Goal: Navigation & Orientation: Find specific page/section

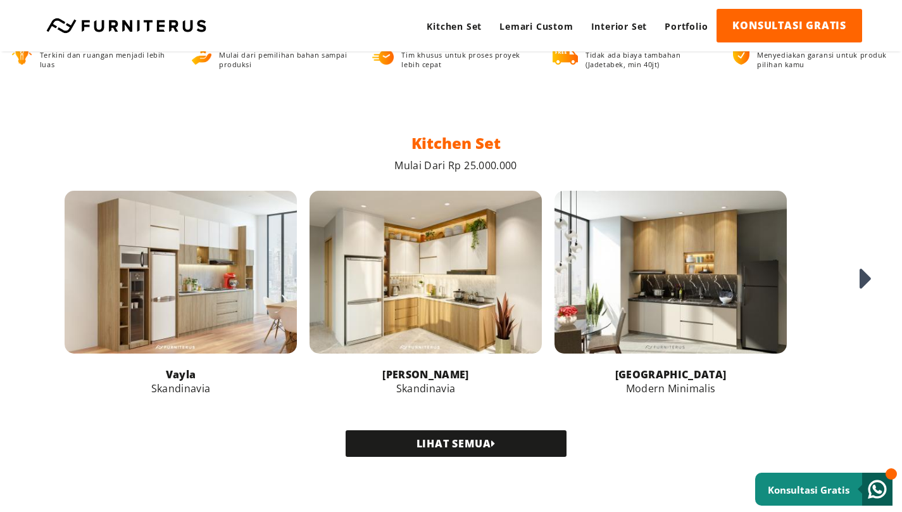
scroll to position [507, 0]
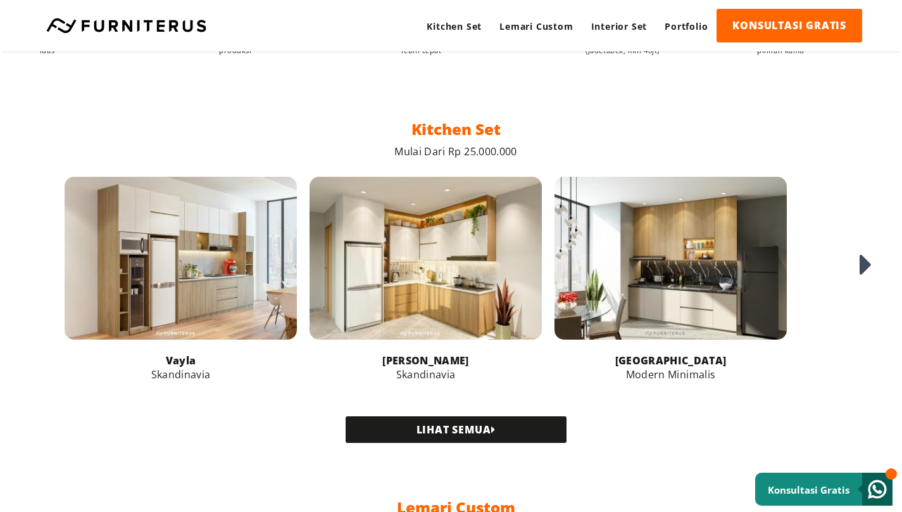
click at [862, 280] on icon at bounding box center [866, 265] width 13 height 34
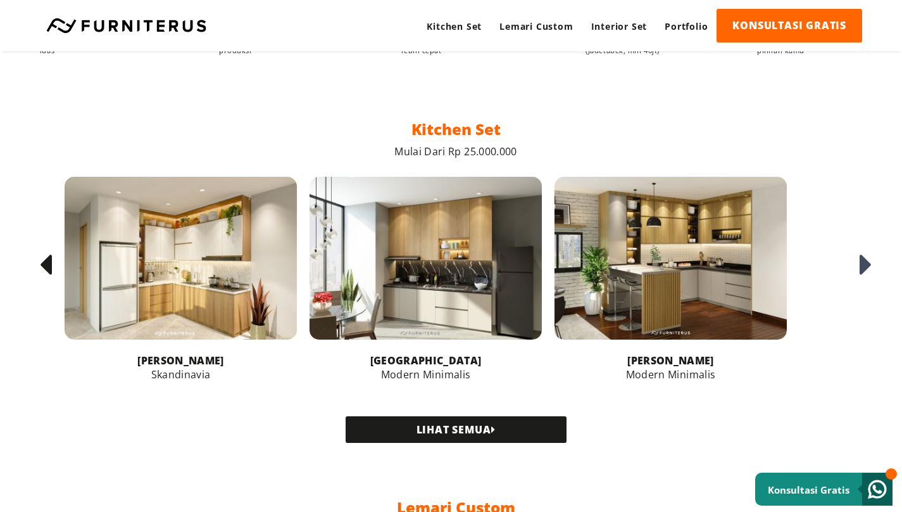
click at [862, 280] on icon at bounding box center [866, 265] width 13 height 34
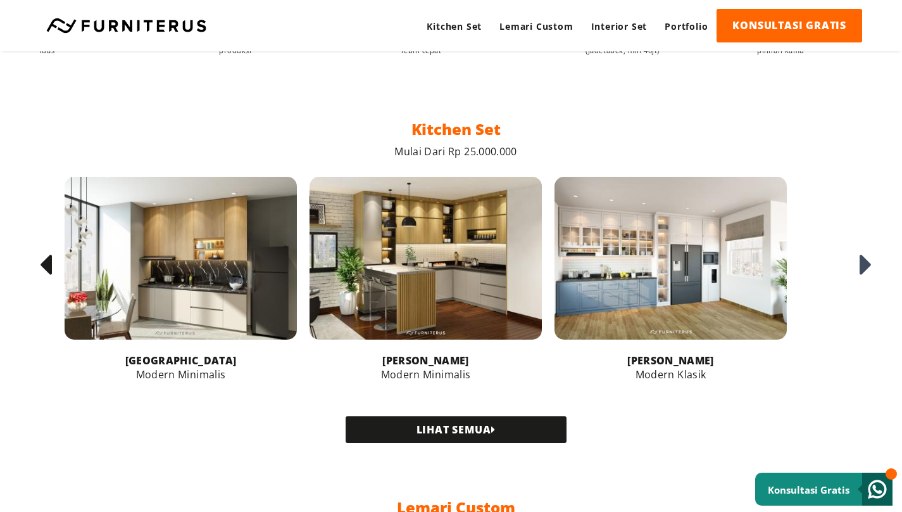
click at [862, 280] on icon at bounding box center [866, 265] width 13 height 34
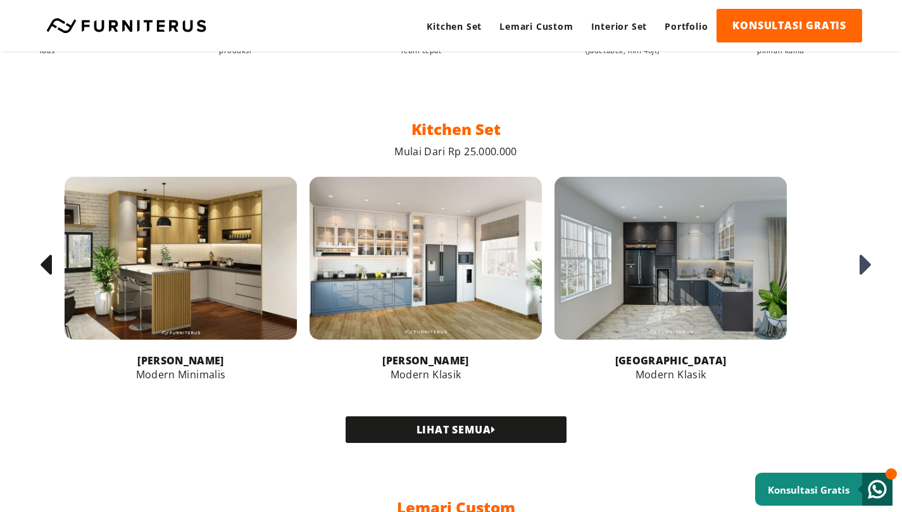
click at [862, 280] on icon at bounding box center [866, 265] width 13 height 34
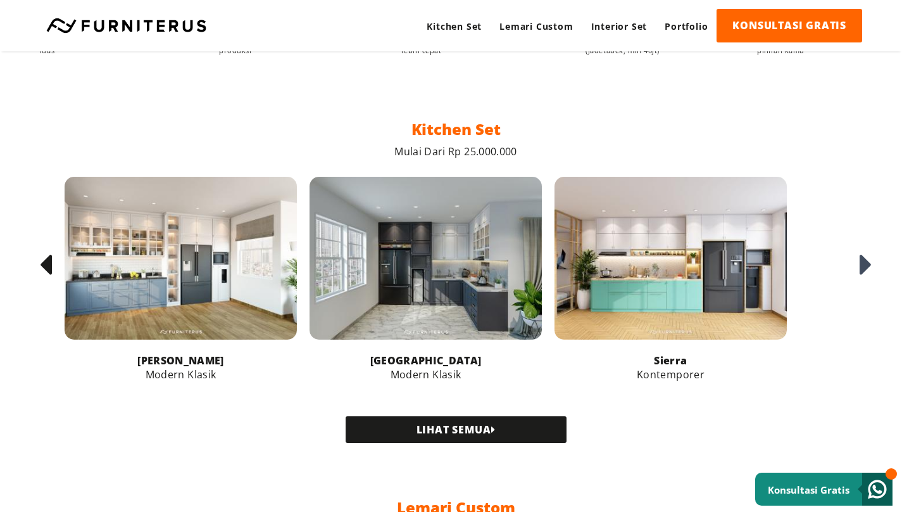
click at [430, 437] on link "LIHAT SEMUA" at bounding box center [456, 429] width 221 height 27
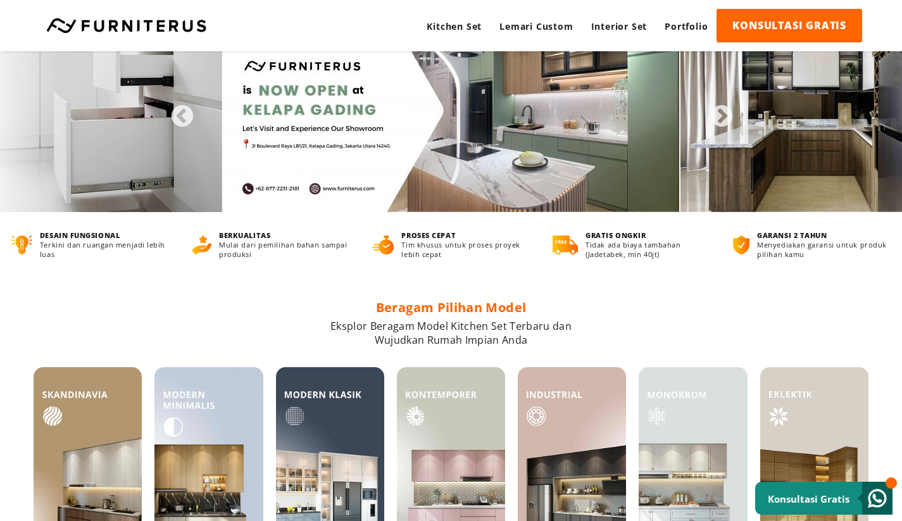
scroll to position [43, 0]
click at [719, 117] on button "Next" at bounding box center [715, 110] width 13 height 13
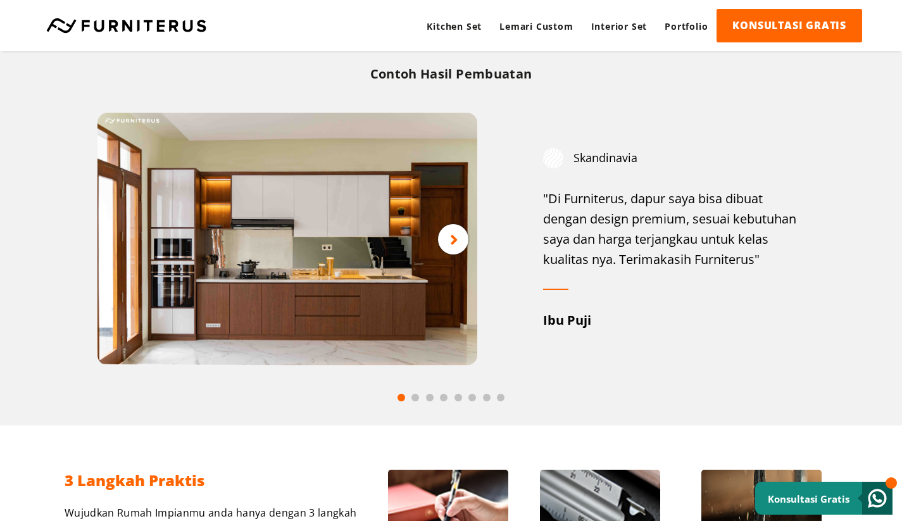
scroll to position [652, 0]
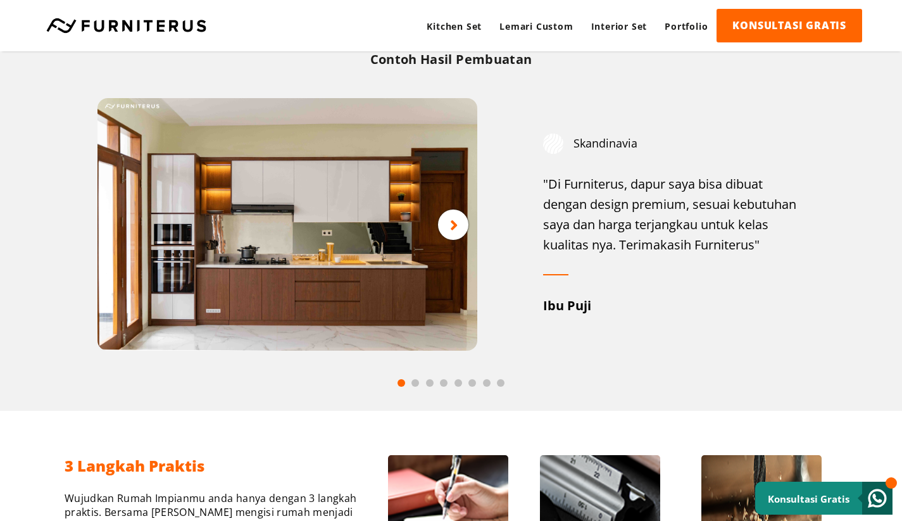
click at [453, 228] on icon at bounding box center [454, 225] width 8 height 16
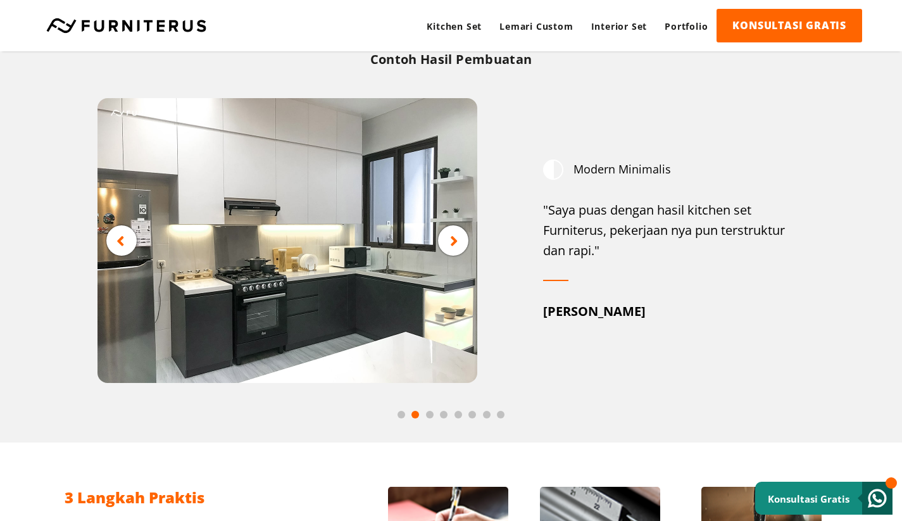
click at [442, 234] on div at bounding box center [453, 240] width 30 height 30
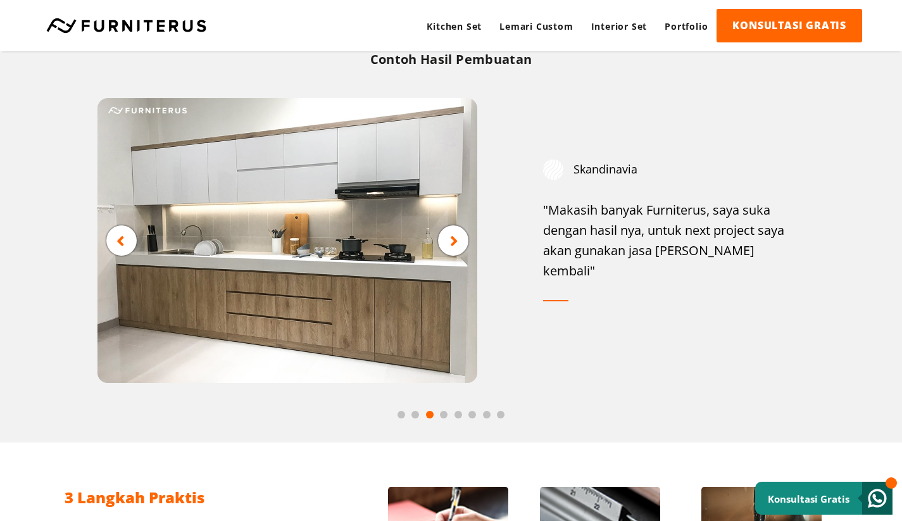
click at [458, 242] on icon at bounding box center [454, 240] width 8 height 16
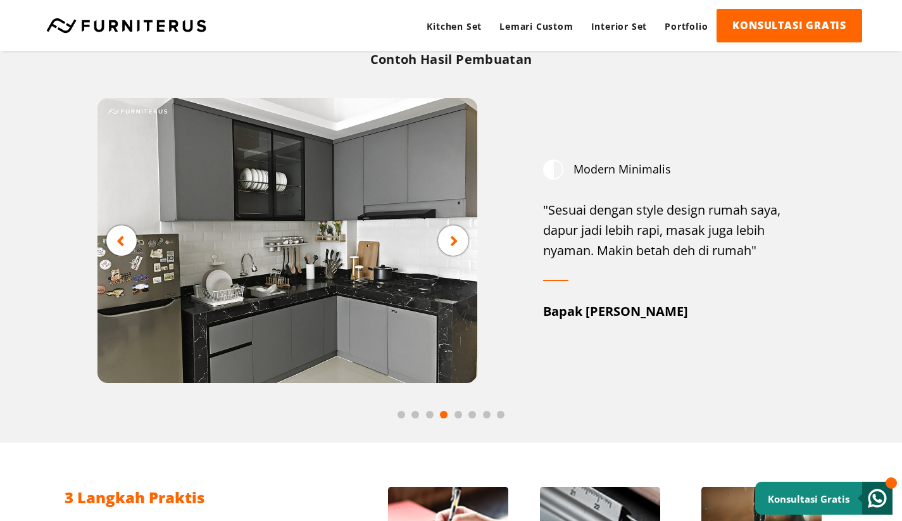
click at [458, 242] on icon at bounding box center [454, 240] width 8 height 16
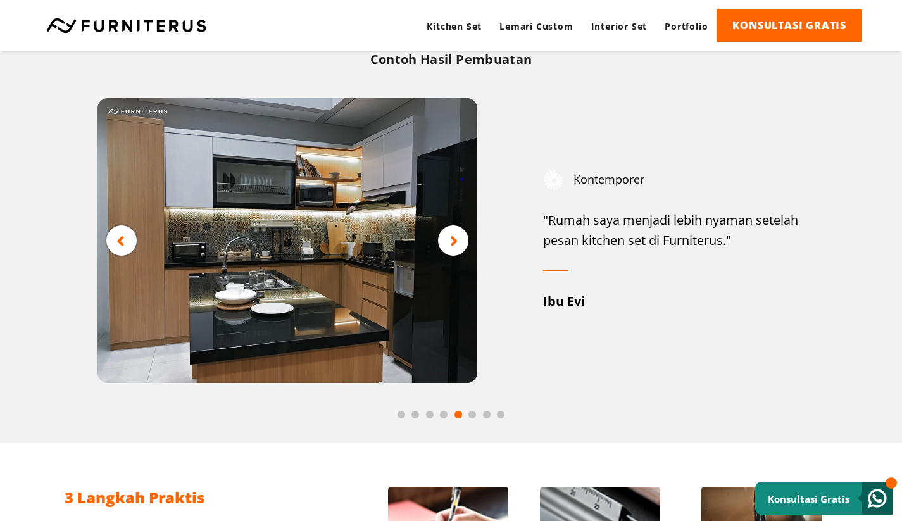
click at [458, 242] on icon at bounding box center [454, 240] width 8 height 16
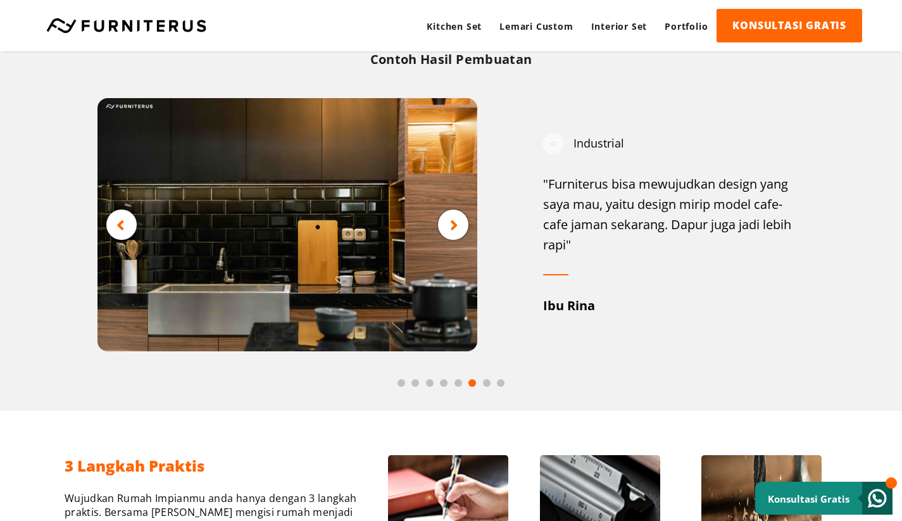
click at [458, 242] on img at bounding box center [288, 224] width 380 height 253
click at [455, 222] on icon at bounding box center [454, 225] width 8 height 16
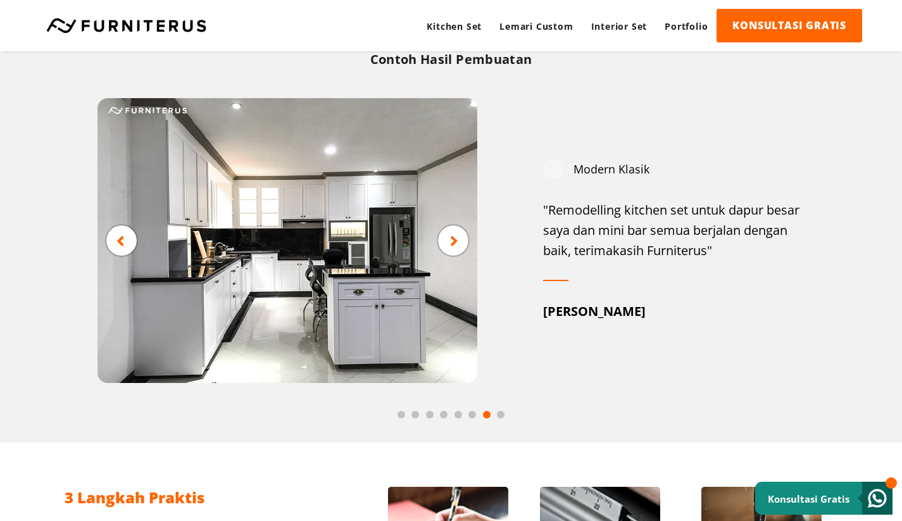
click at [455, 222] on img at bounding box center [288, 240] width 380 height 285
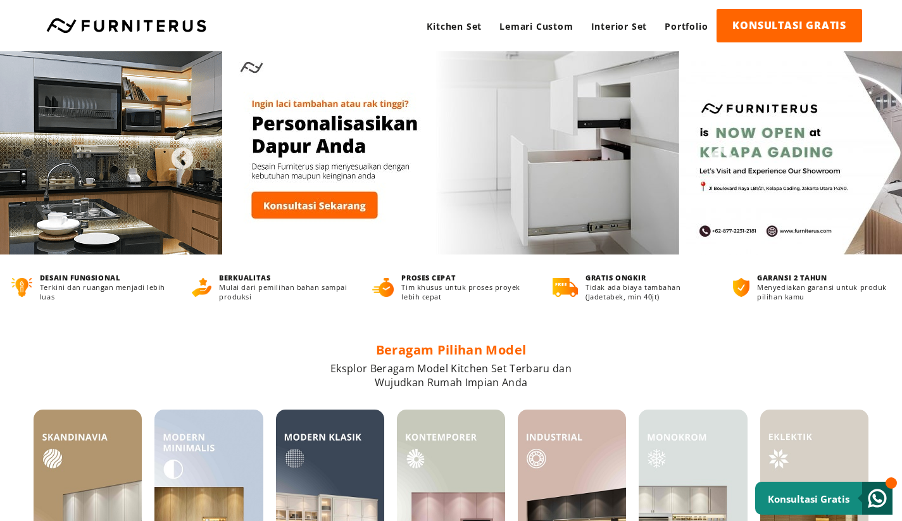
scroll to position [0, 0]
click at [532, 22] on link "Lemari Custom" at bounding box center [536, 26] width 91 height 35
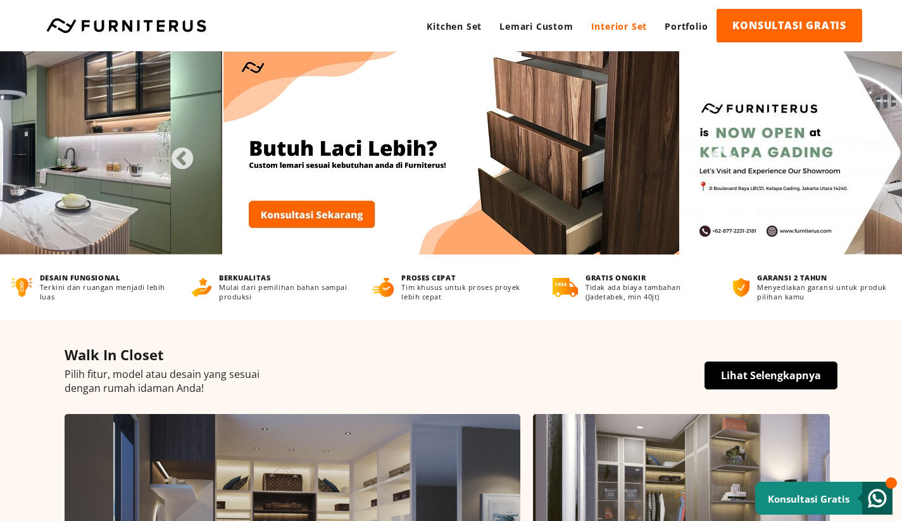
click at [617, 22] on link "Interior Set" at bounding box center [620, 26] width 74 height 35
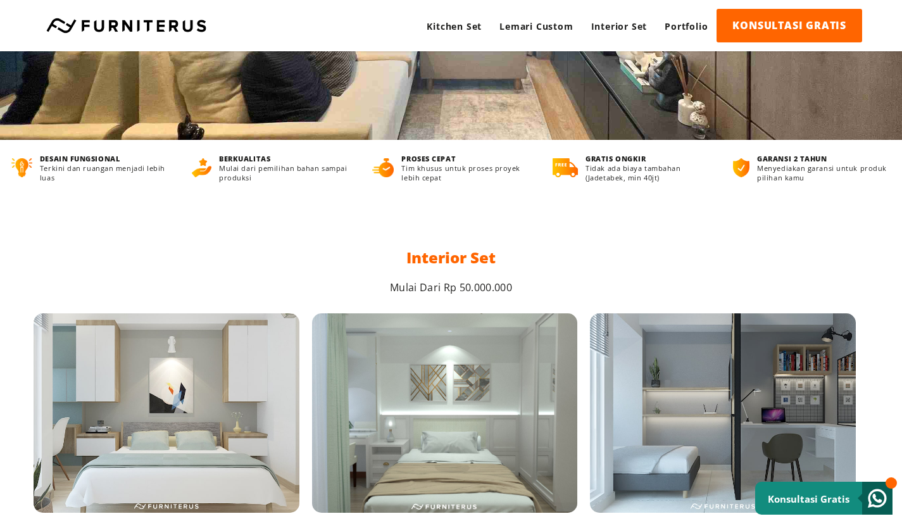
scroll to position [291, 0]
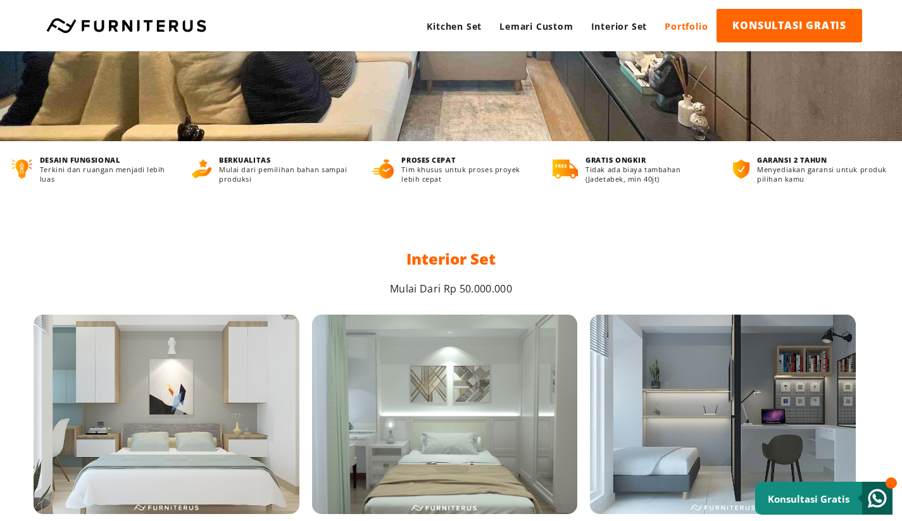
click at [680, 21] on link "Portfolio" at bounding box center [686, 26] width 61 height 35
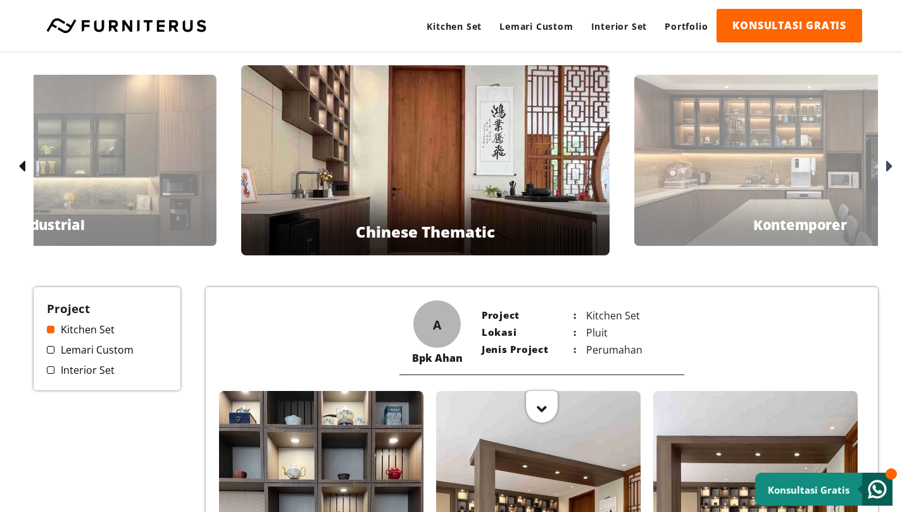
click at [890, 167] on icon at bounding box center [889, 167] width 7 height 18
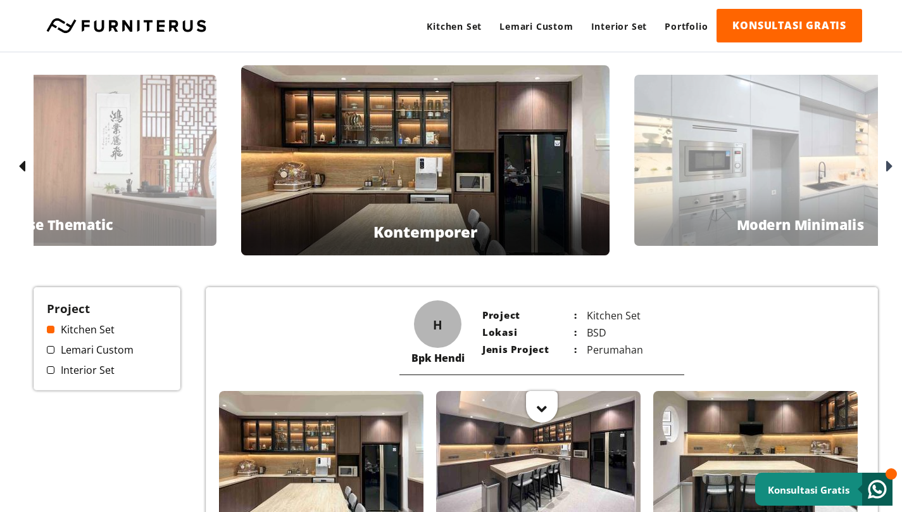
click at [890, 167] on icon at bounding box center [889, 167] width 7 height 18
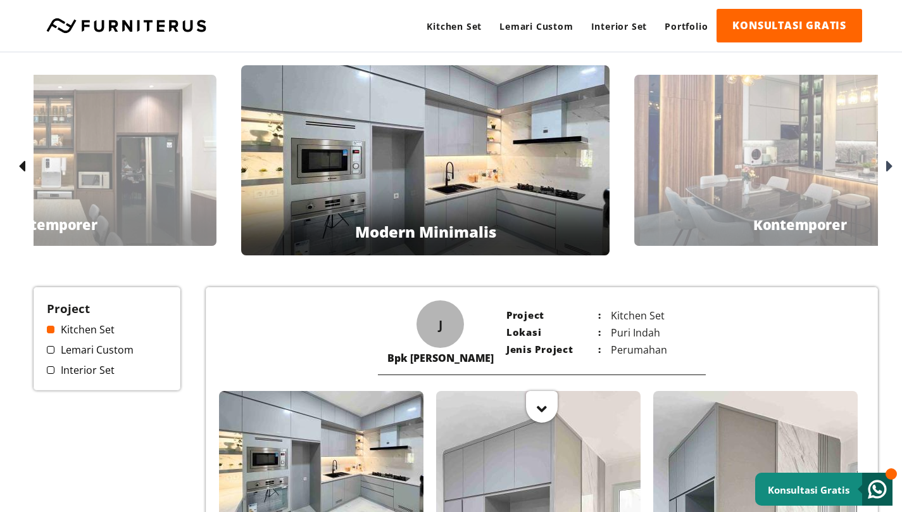
click at [890, 167] on icon at bounding box center [889, 167] width 7 height 18
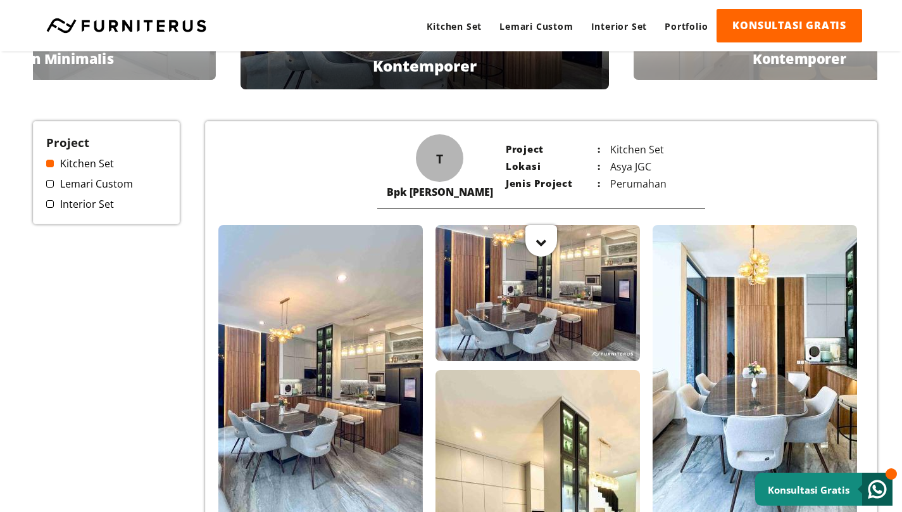
scroll to position [199, 1]
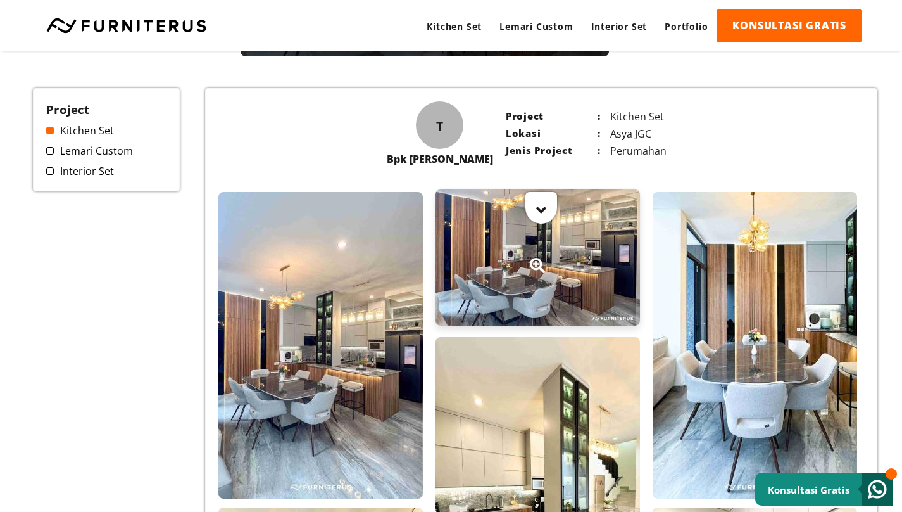
click at [551, 203] on div at bounding box center [542, 207] width 32 height 32
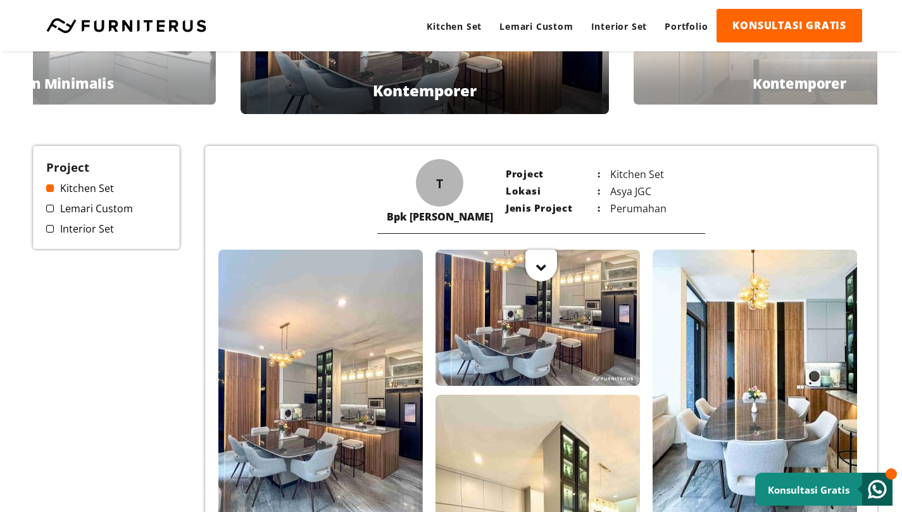
scroll to position [254, 1]
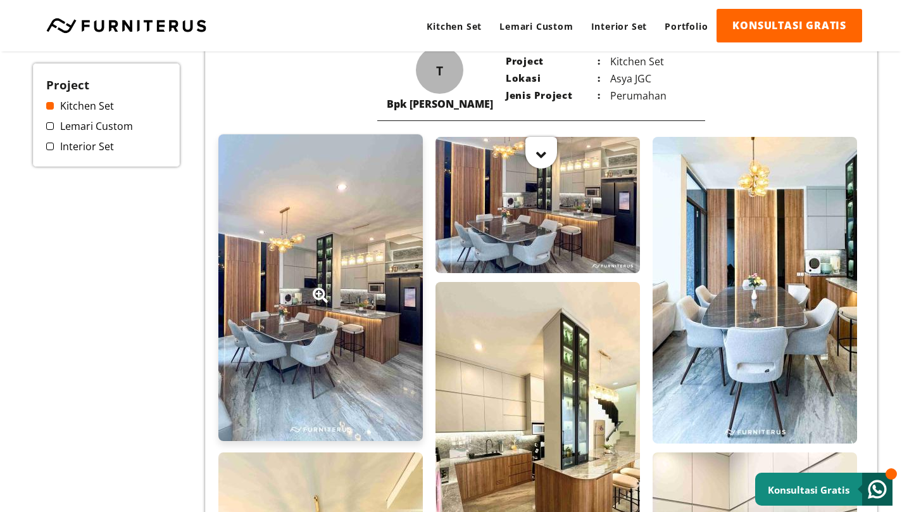
click at [274, 323] on div at bounding box center [320, 287] width 205 height 306
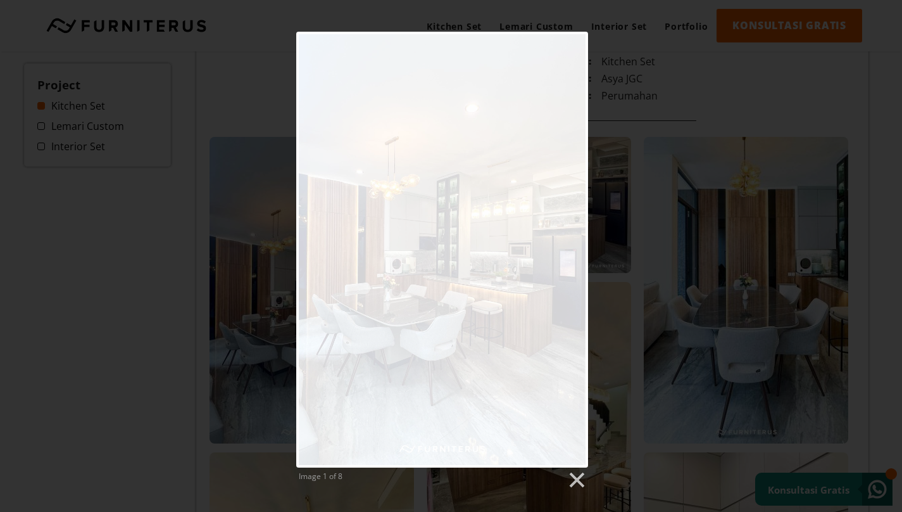
scroll to position [254, 9]
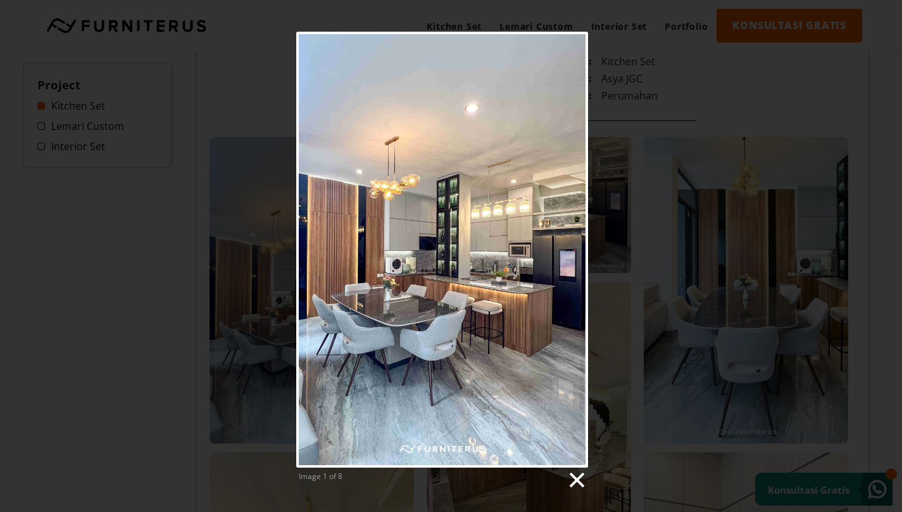
click at [574, 481] on link at bounding box center [576, 479] width 19 height 19
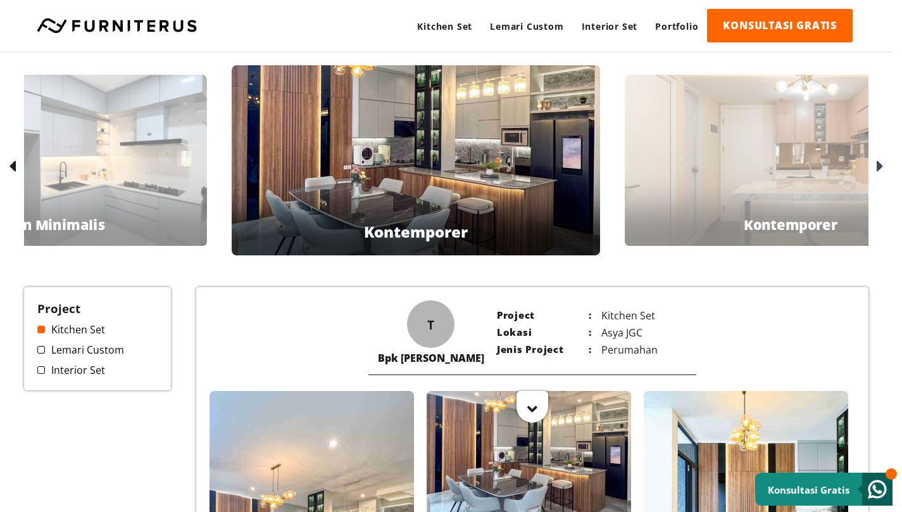
scroll to position [0, 9]
click at [885, 161] on div at bounding box center [879, 166] width 20 height 20
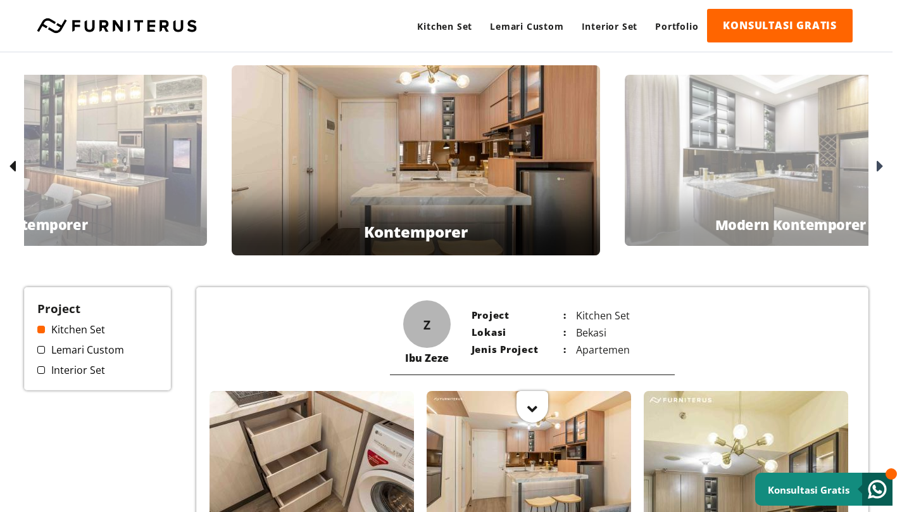
click at [886, 167] on div at bounding box center [879, 166] width 20 height 20
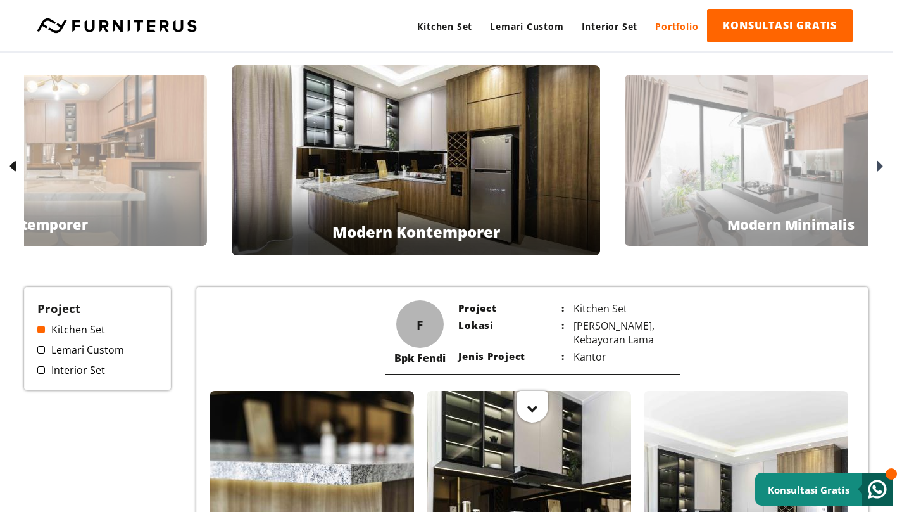
click at [665, 30] on link "Portfolio" at bounding box center [676, 26] width 61 height 35
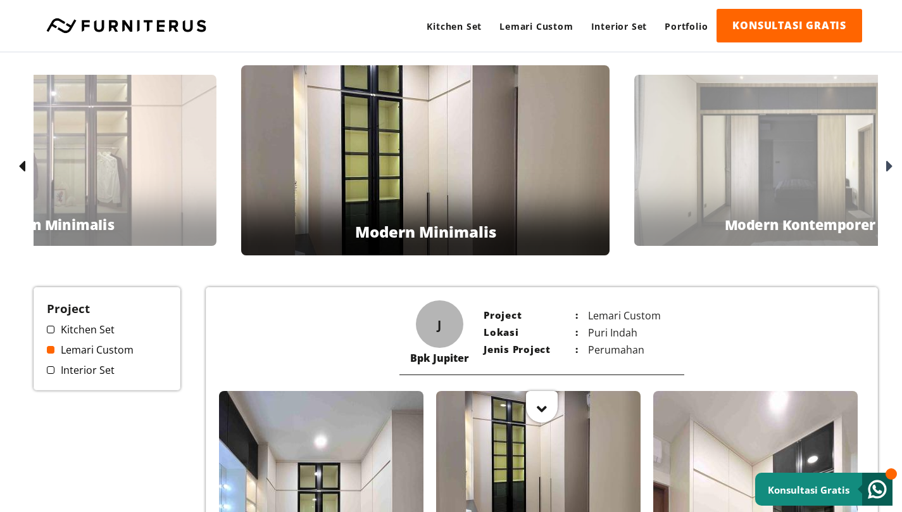
click at [77, 373] on link "Interior Set" at bounding box center [107, 370] width 120 height 14
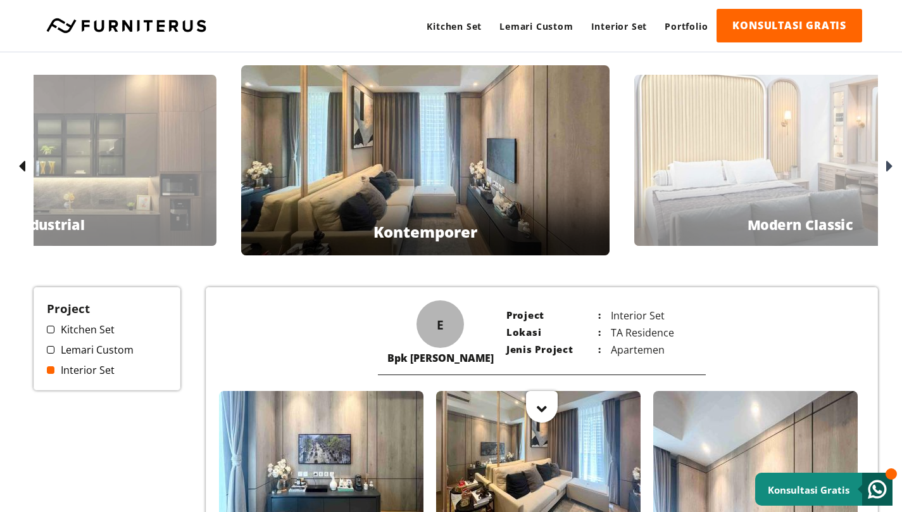
click at [890, 173] on icon at bounding box center [889, 167] width 7 height 18
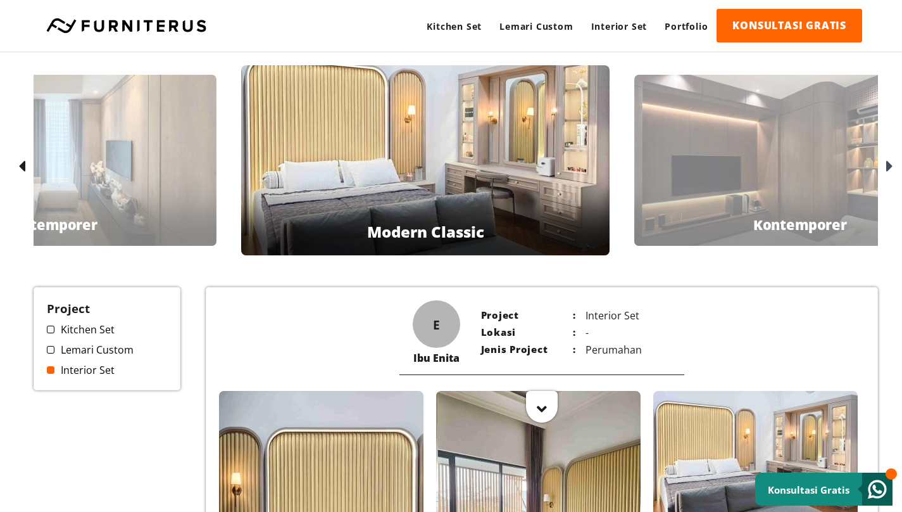
click at [890, 173] on icon at bounding box center [889, 167] width 7 height 18
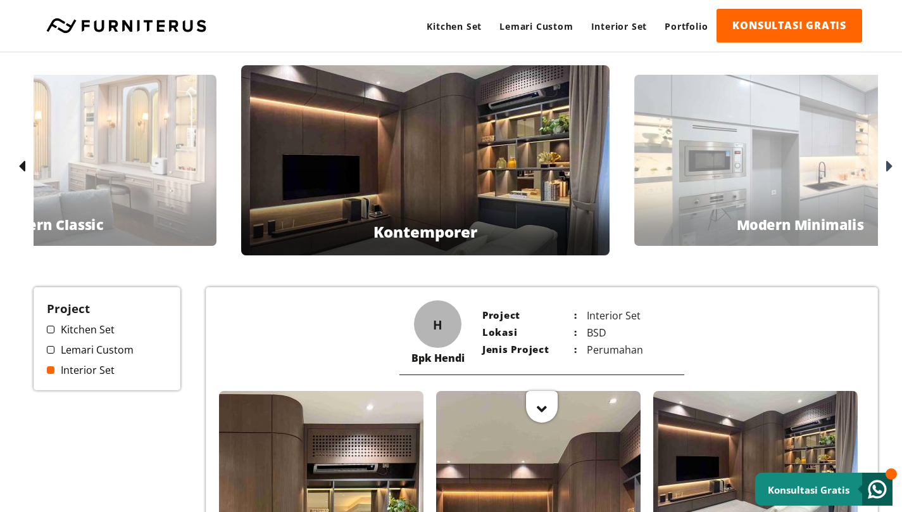
click at [889, 163] on icon at bounding box center [889, 167] width 7 height 18
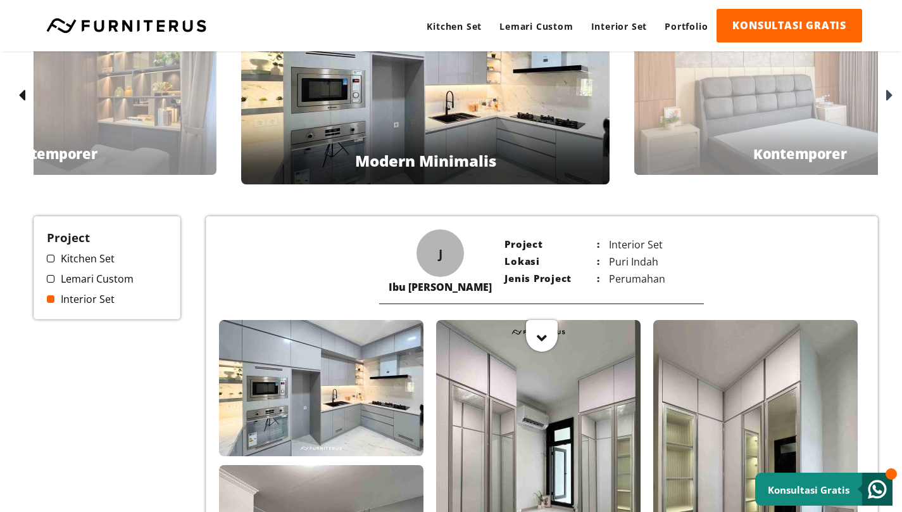
scroll to position [51, 0]
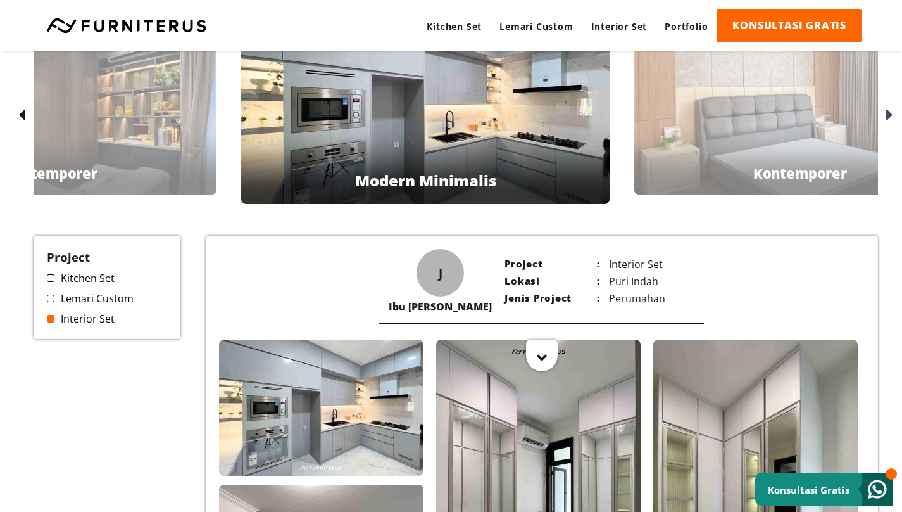
click at [888, 116] on icon at bounding box center [889, 115] width 7 height 18
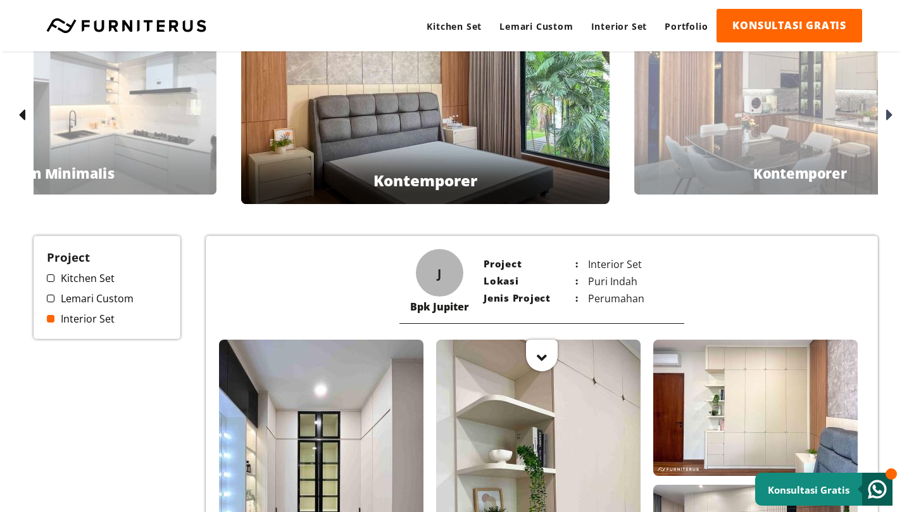
click at [888, 116] on icon at bounding box center [889, 115] width 7 height 18
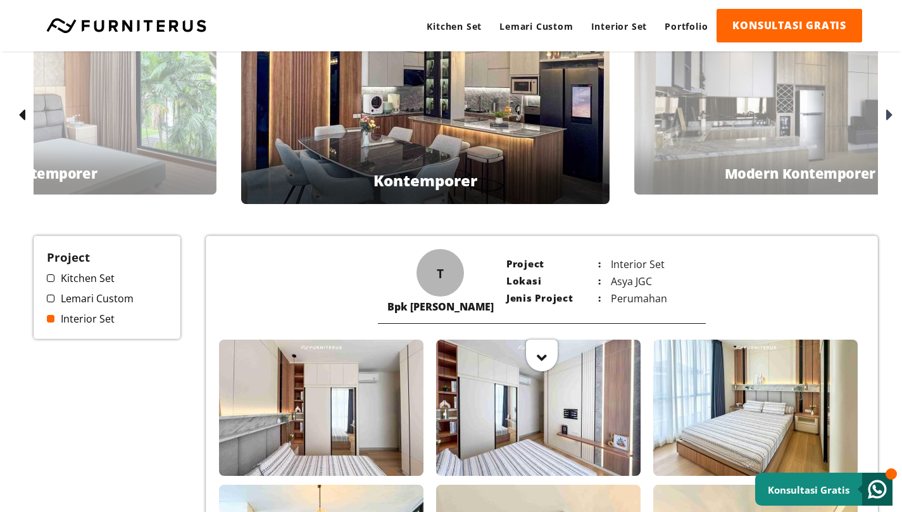
click at [888, 116] on icon at bounding box center [889, 115] width 7 height 18
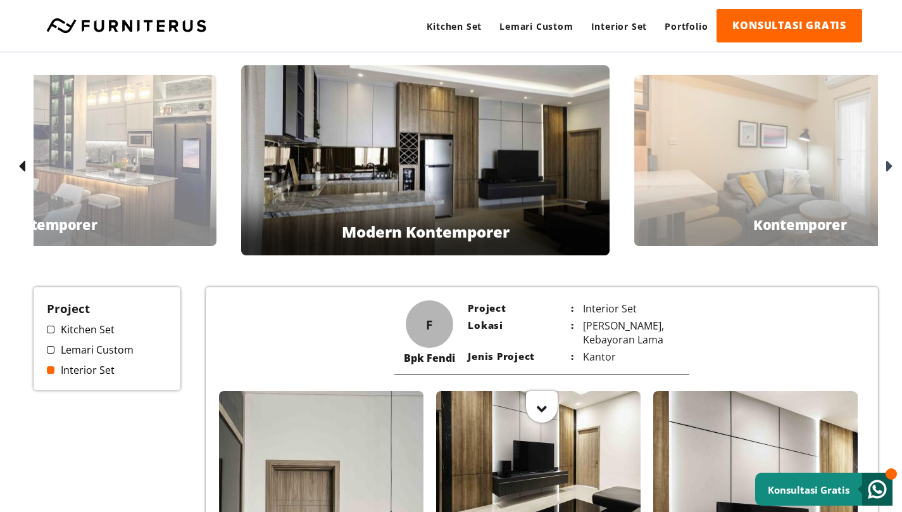
scroll to position [0, 0]
click at [884, 160] on div at bounding box center [888, 166] width 20 height 20
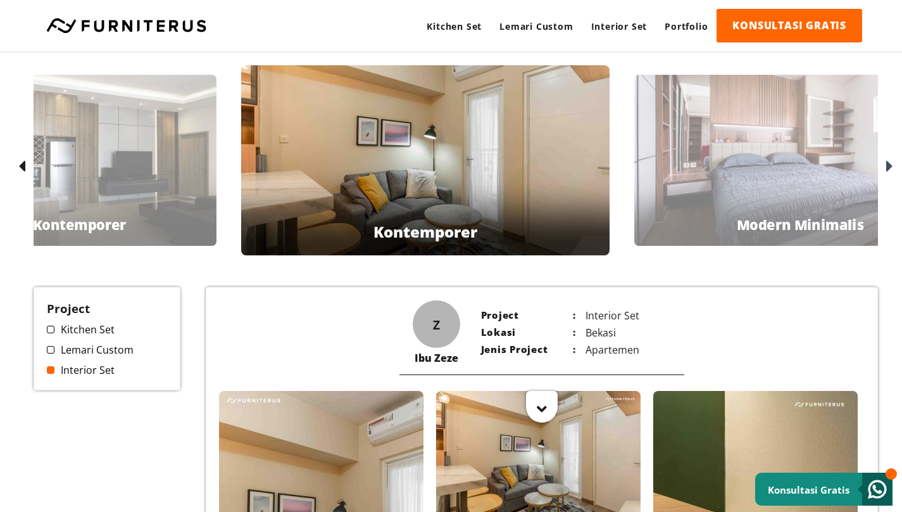
click at [884, 160] on div at bounding box center [888, 166] width 20 height 20
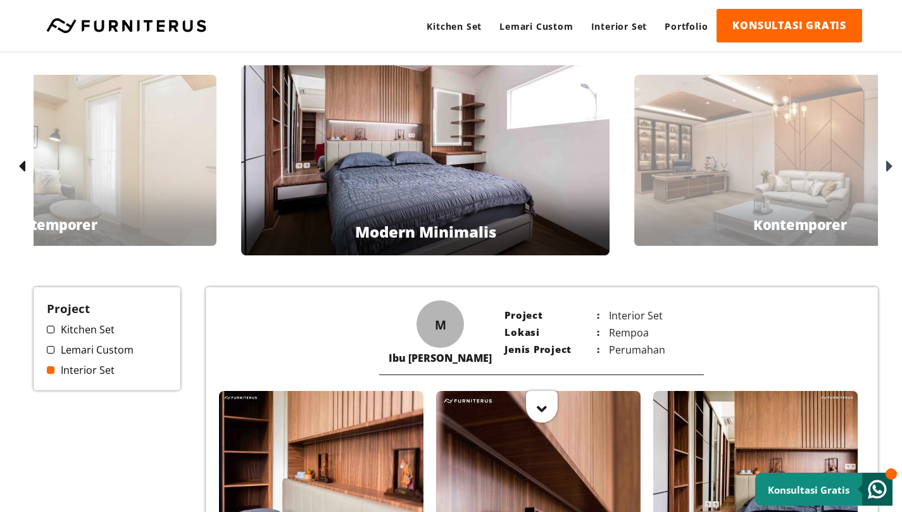
click at [84, 25] on link at bounding box center [126, 25] width 173 height 15
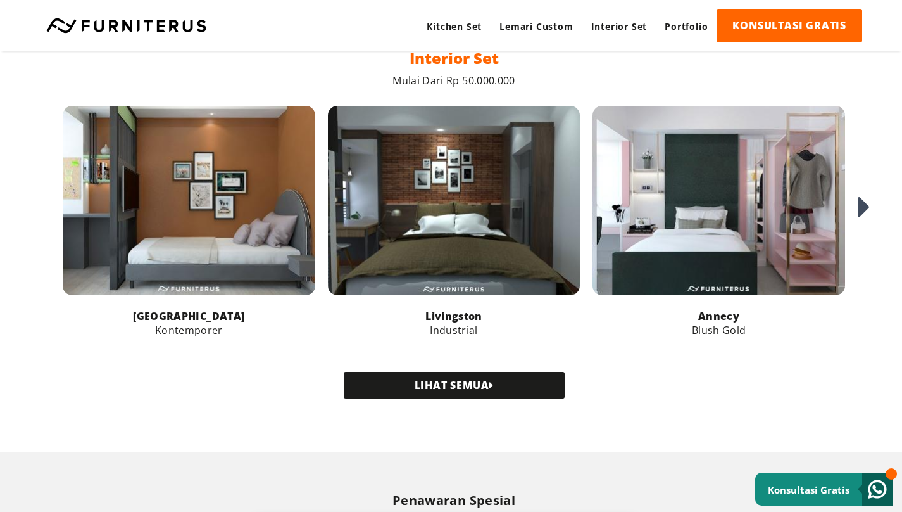
scroll to position [1351, 2]
click at [869, 218] on icon at bounding box center [864, 206] width 13 height 34
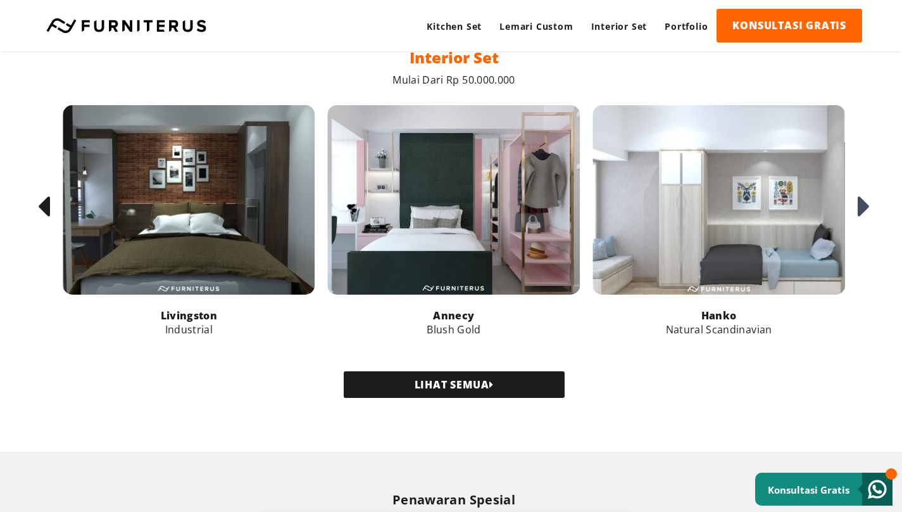
click at [869, 218] on icon at bounding box center [864, 206] width 13 height 34
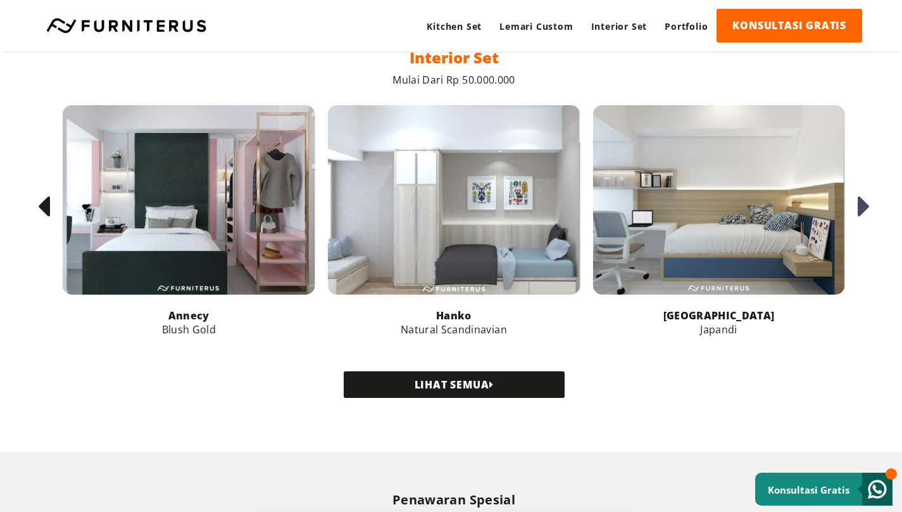
click at [869, 218] on icon at bounding box center [864, 206] width 13 height 34
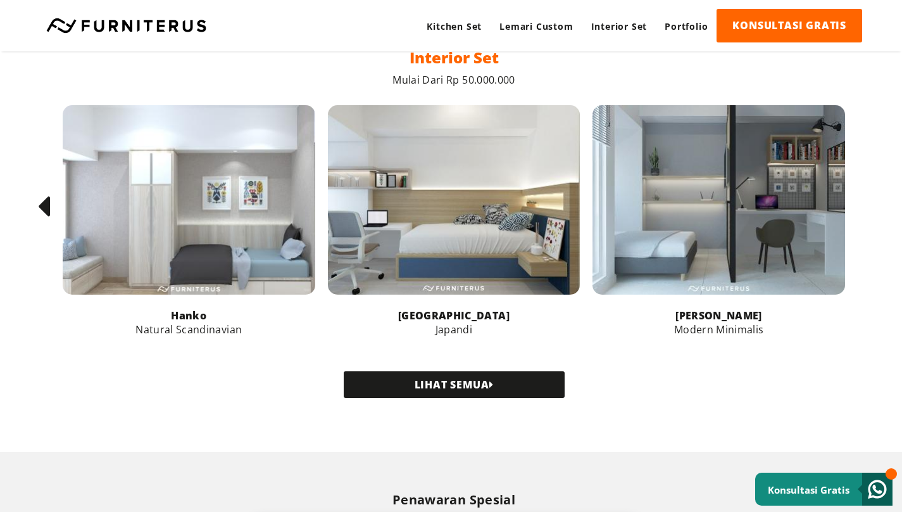
click at [56, 211] on div at bounding box center [46, 206] width 25 height 25
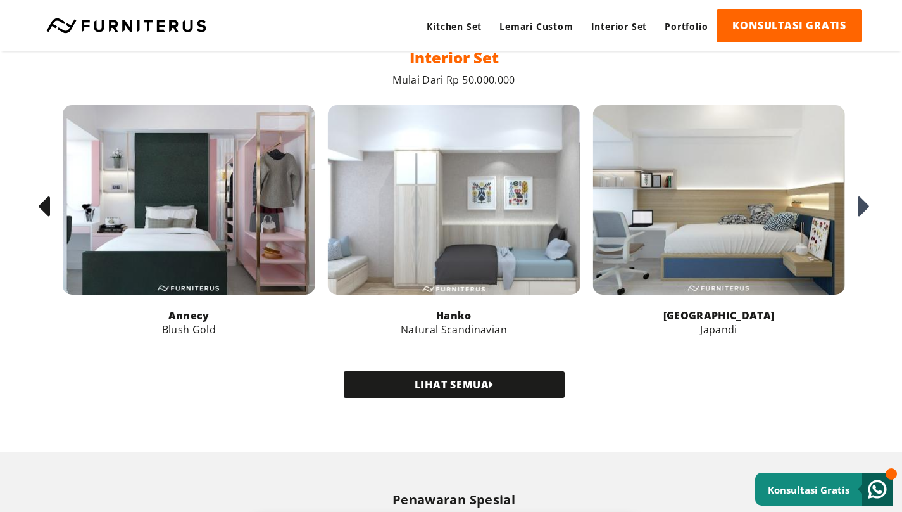
click at [56, 211] on div at bounding box center [46, 206] width 25 height 25
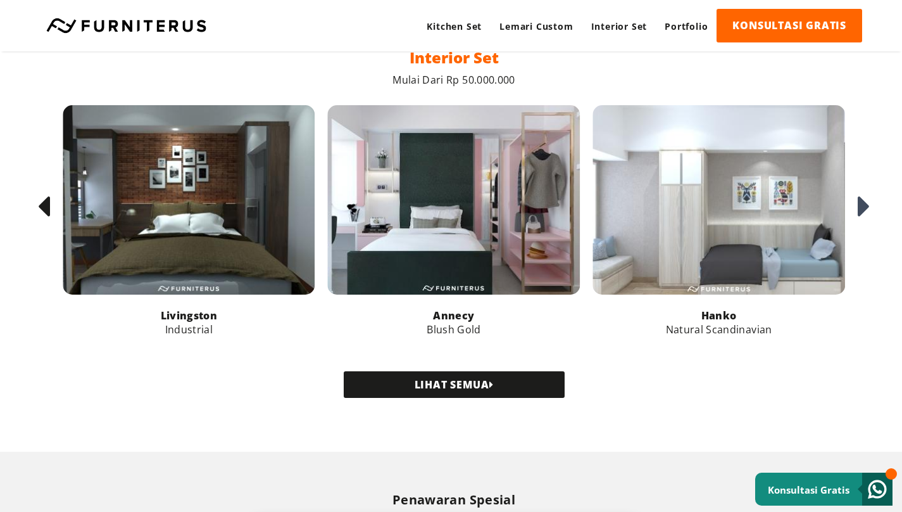
click at [56, 211] on div at bounding box center [46, 206] width 25 height 25
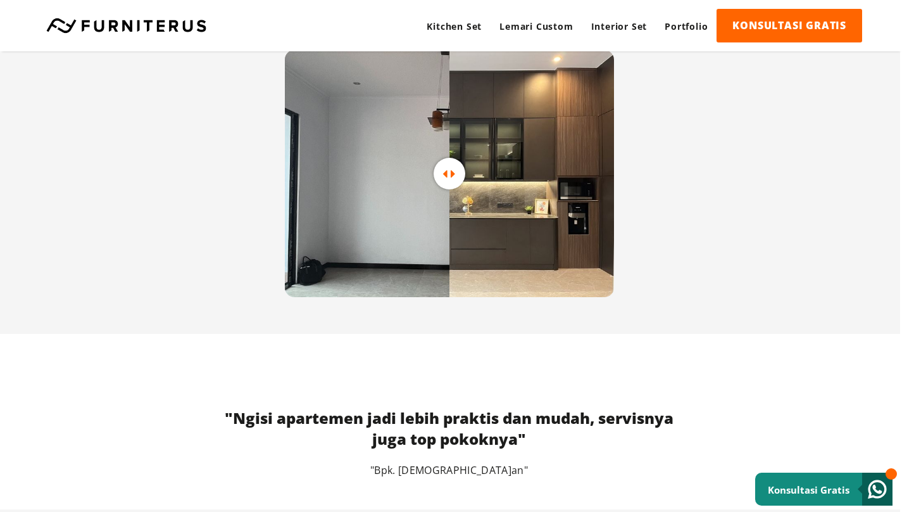
scroll to position [2685, 2]
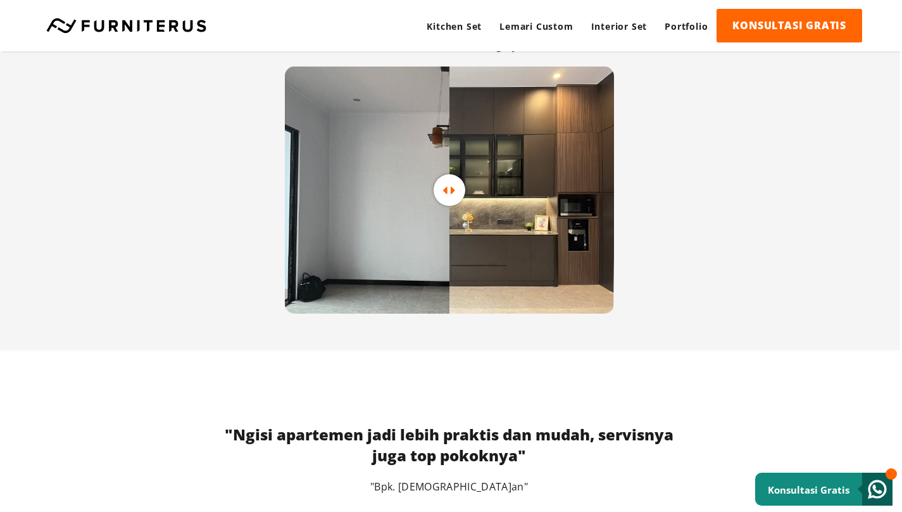
click at [452, 197] on icon at bounding box center [453, 190] width 5 height 13
click at [405, 241] on link at bounding box center [449, 189] width 329 height 247
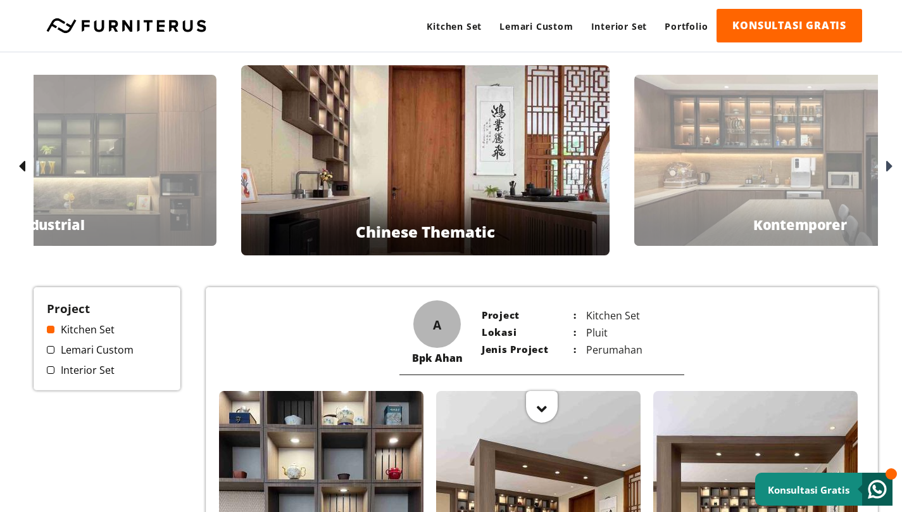
click at [23, 168] on icon at bounding box center [21, 167] width 7 height 18
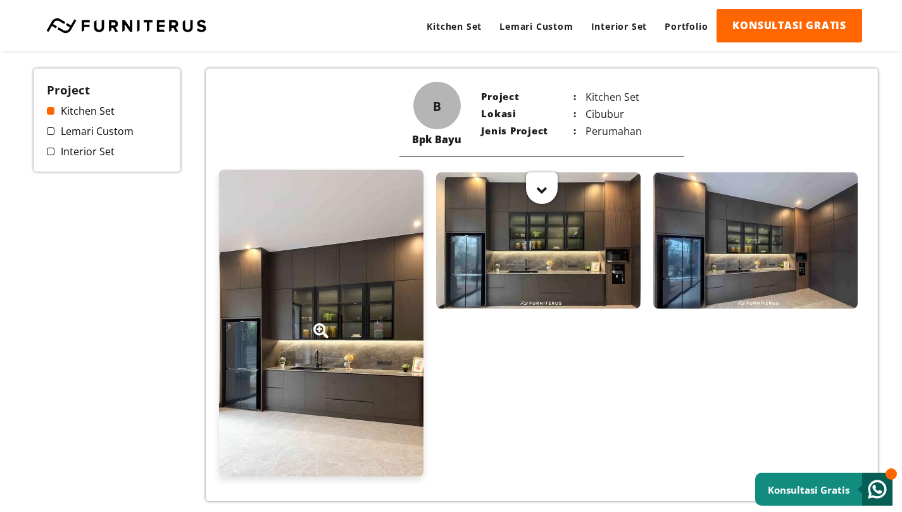
scroll to position [215, 0]
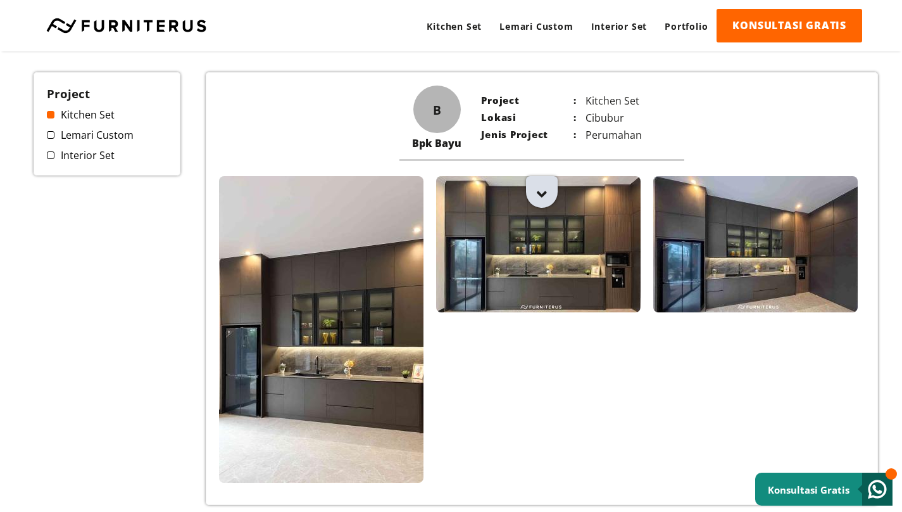
click at [543, 198] on div at bounding box center [542, 186] width 32 height 32
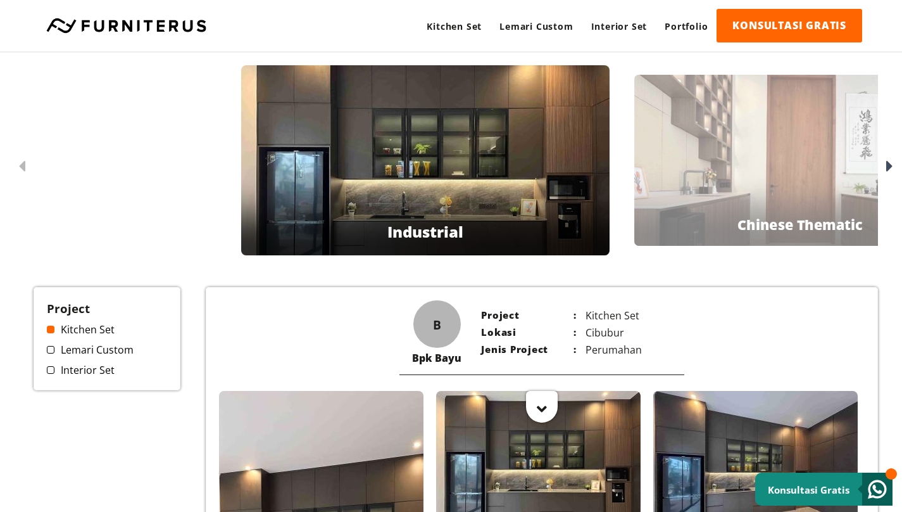
scroll to position [0, 0]
click at [887, 165] on icon at bounding box center [889, 167] width 7 height 18
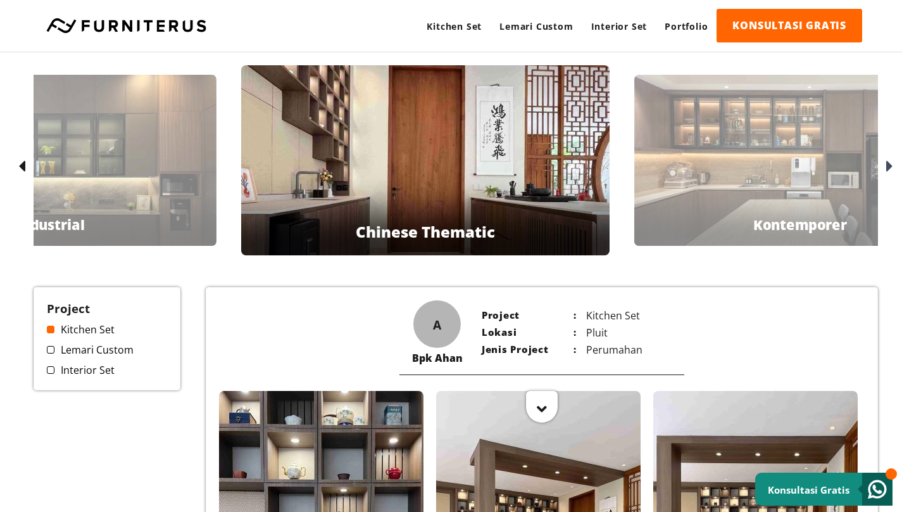
click at [887, 165] on icon at bounding box center [889, 167] width 7 height 18
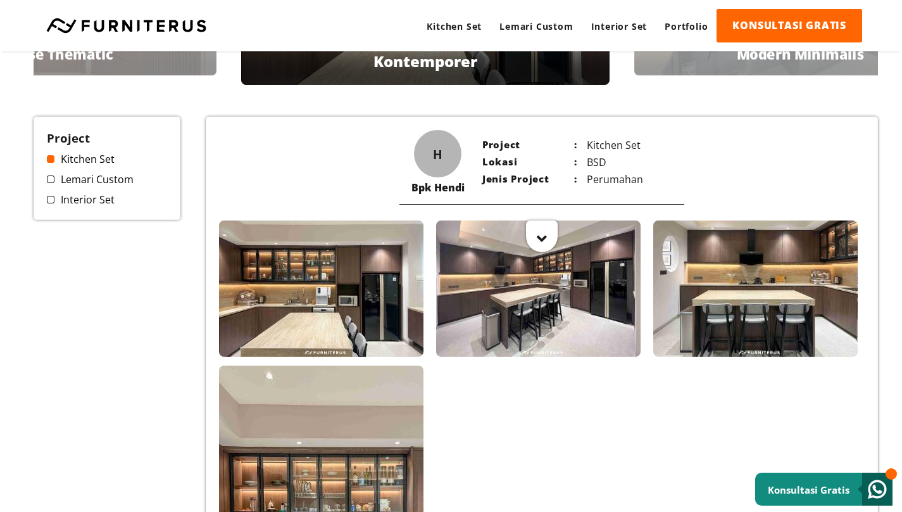
scroll to position [173, 0]
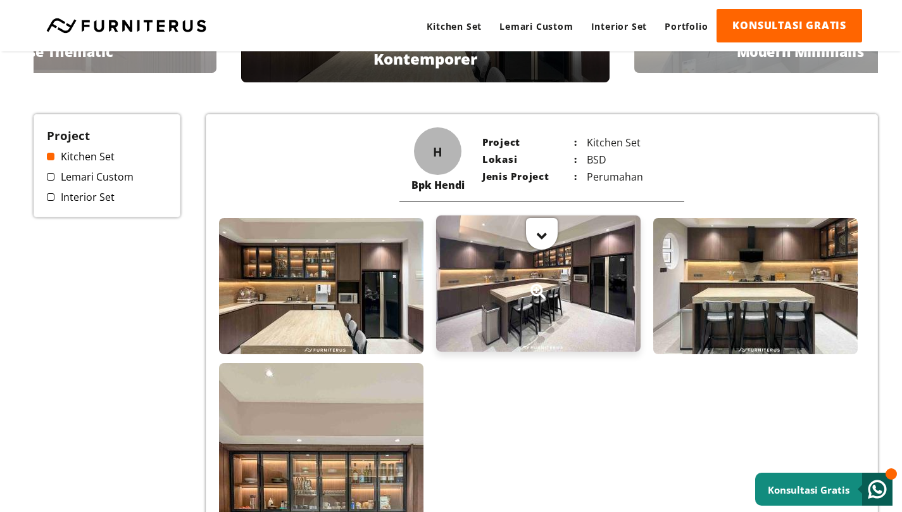
click at [529, 315] on div at bounding box center [538, 283] width 205 height 136
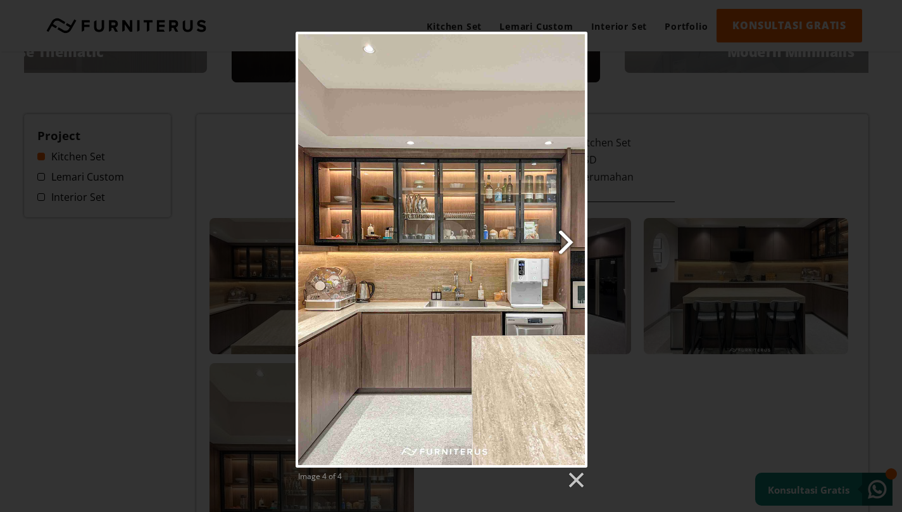
scroll to position [173, 20]
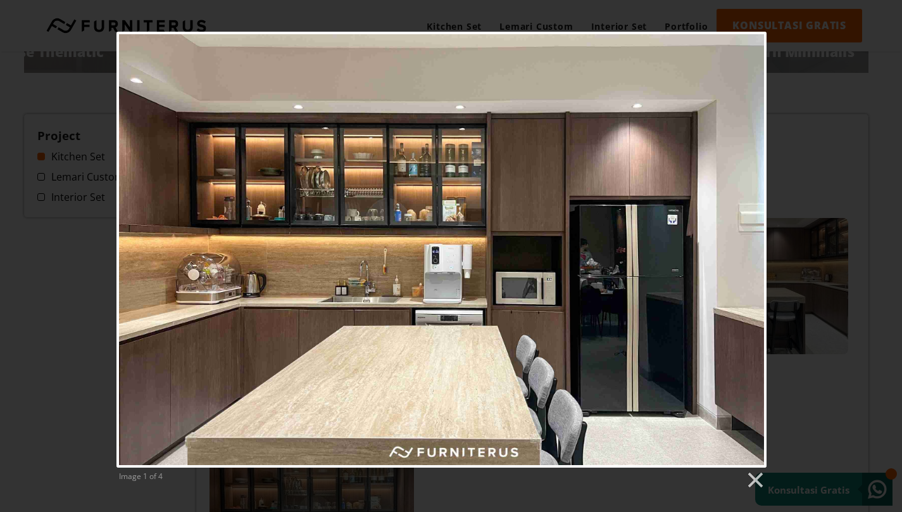
click at [809, 257] on div "Image 1 of 4" at bounding box center [442, 261] width 902 height 458
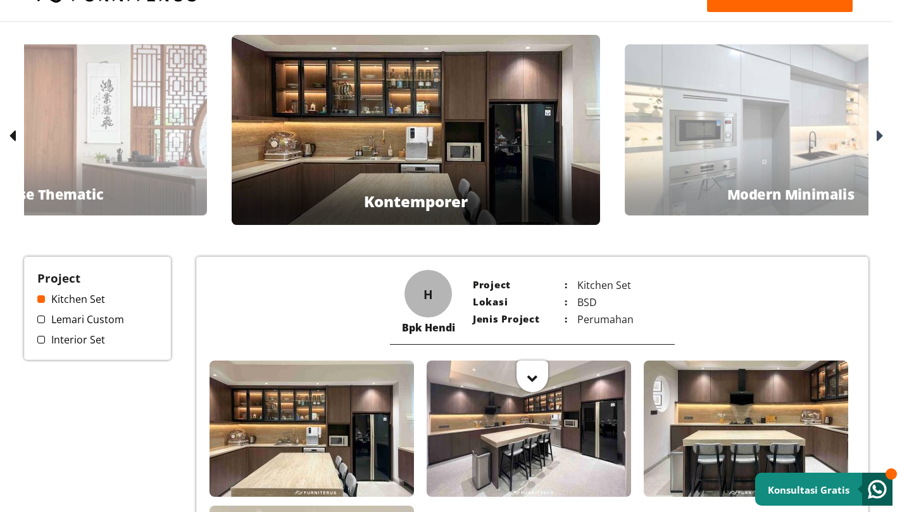
scroll to position [0, 9]
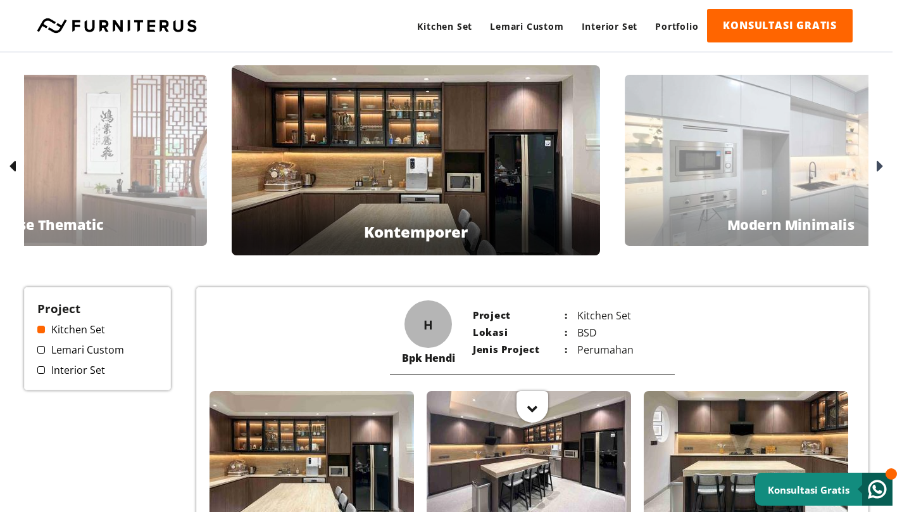
click at [760, 165] on div "Bpk [PERSON_NAME] Minimalis" at bounding box center [791, 160] width 332 height 171
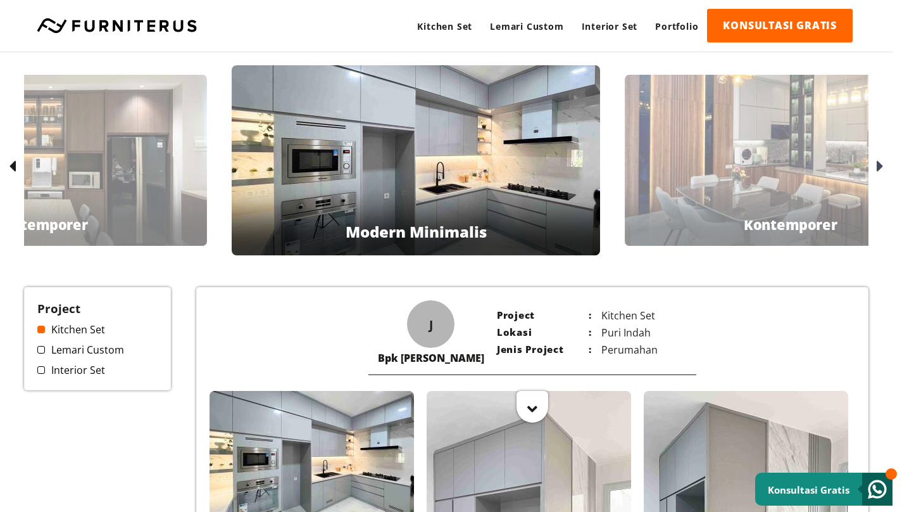
click at [760, 165] on div "Bpk [PERSON_NAME]" at bounding box center [791, 160] width 332 height 171
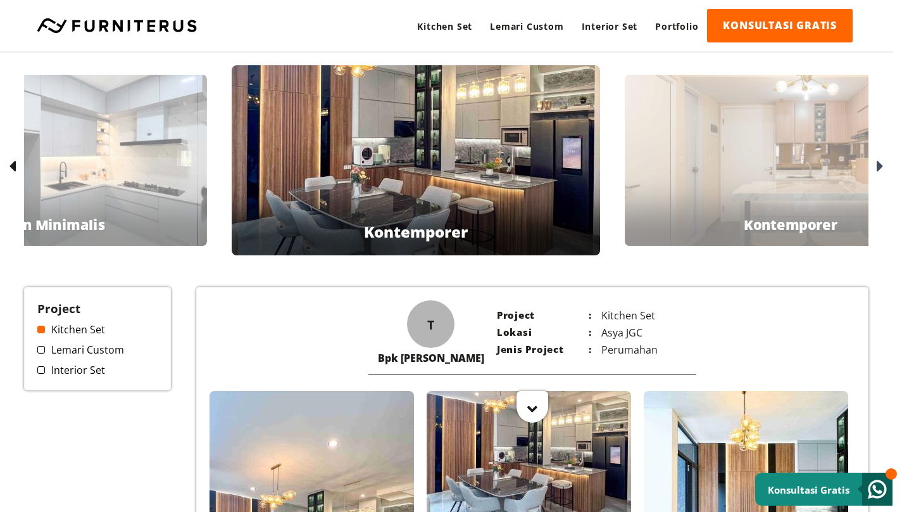
click at [738, 176] on div "Ibu Zeze Kontemporer" at bounding box center [791, 160] width 332 height 171
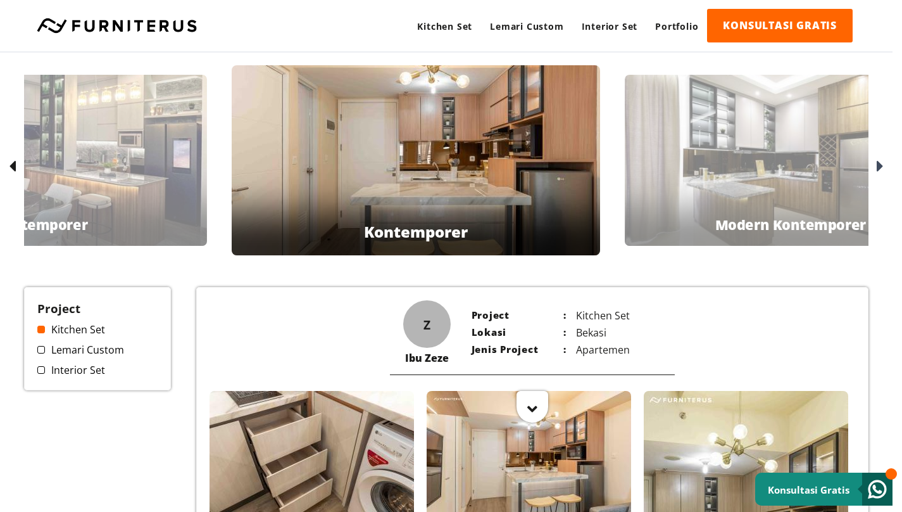
click at [834, 171] on div "Bpk Fendi Modern Kontemporer" at bounding box center [791, 160] width 332 height 171
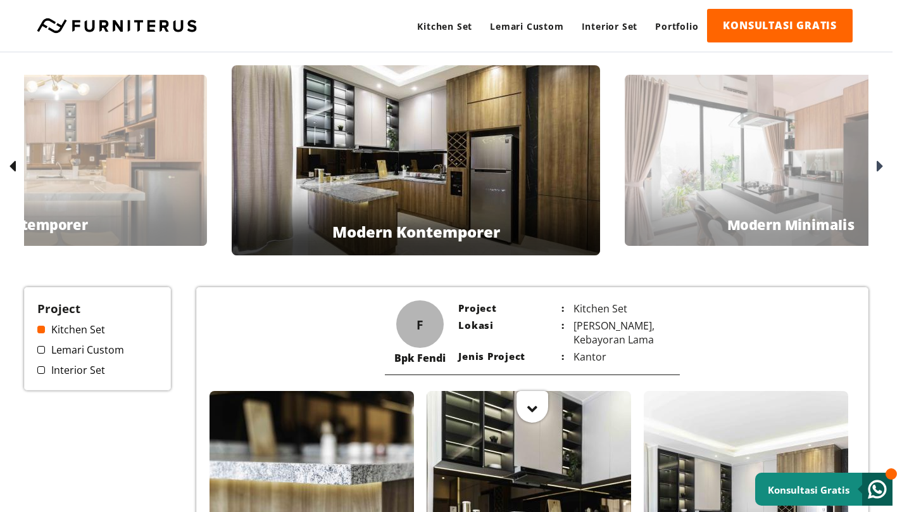
click at [834, 171] on div "Ibu [PERSON_NAME] Modern Minimalis" at bounding box center [791, 160] width 332 height 171
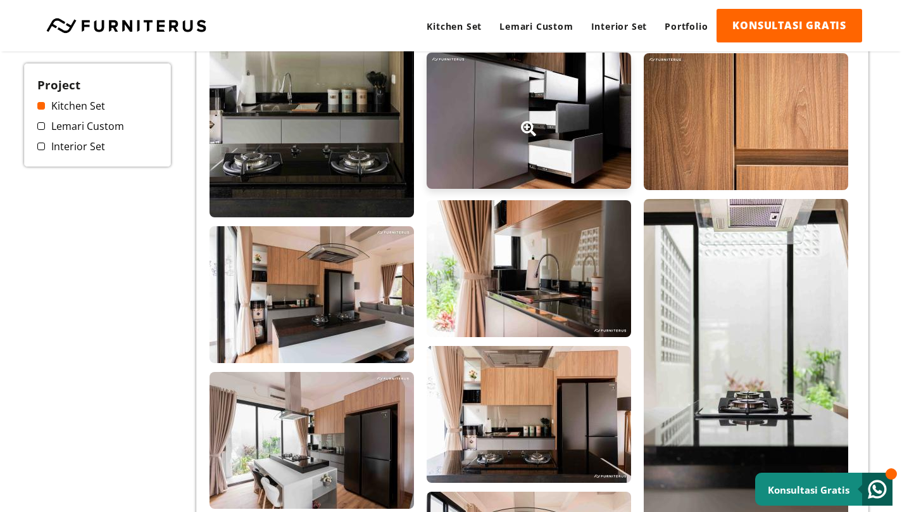
scroll to position [481, 9]
